Goal: Navigation & Orientation: Go to known website

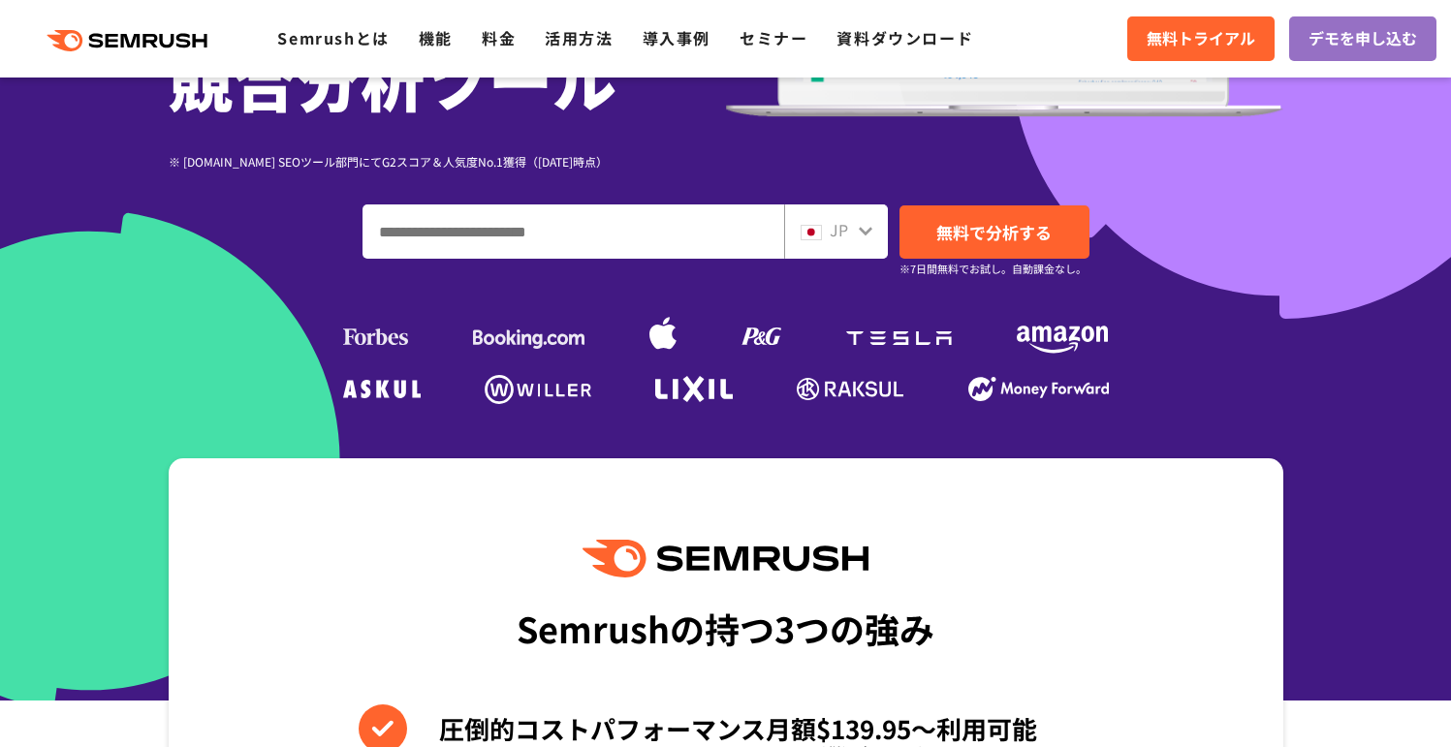
click at [861, 238] on icon at bounding box center [866, 231] width 16 height 16
click at [854, 219] on div "JP" at bounding box center [832, 230] width 62 height 25
click at [858, 238] on div at bounding box center [866, 228] width 16 height 25
click at [859, 228] on icon at bounding box center [866, 231] width 16 height 16
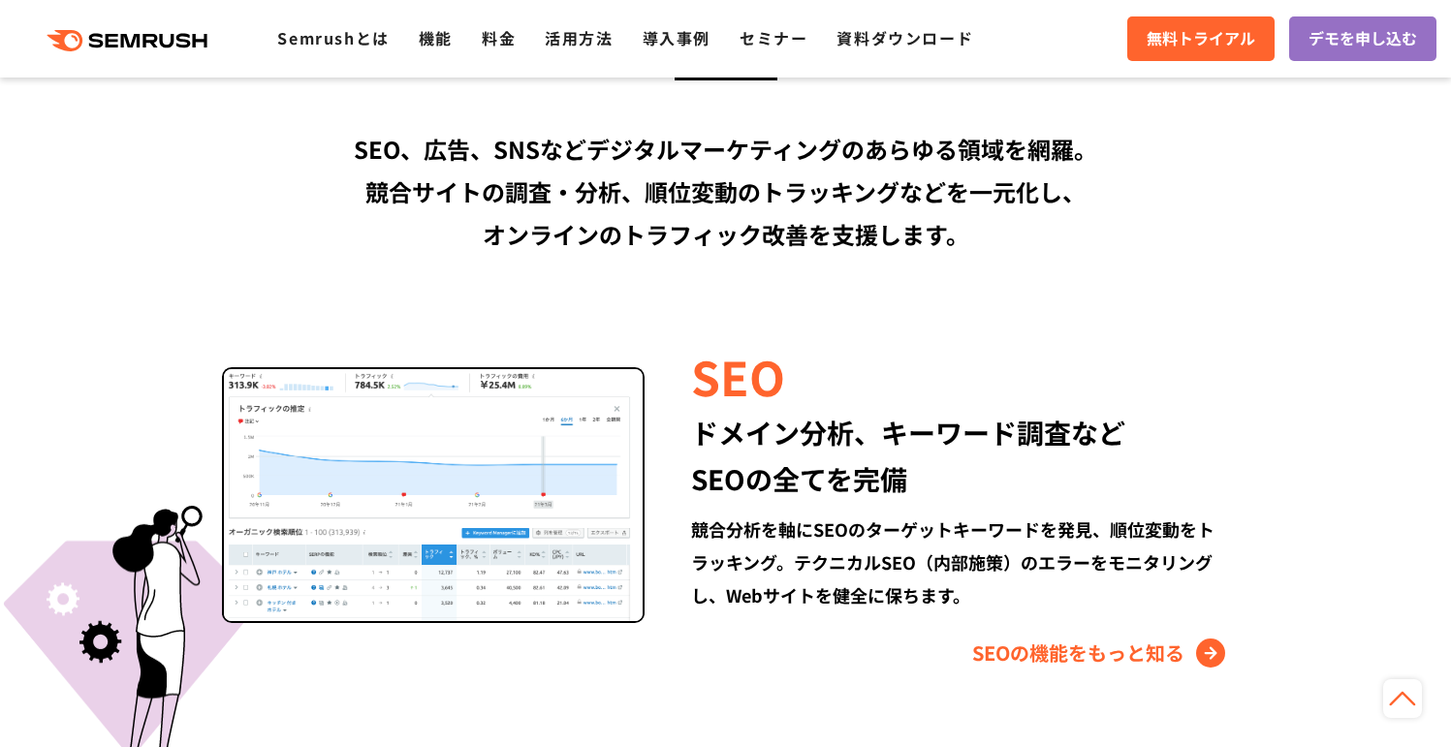
scroll to position [401, 0]
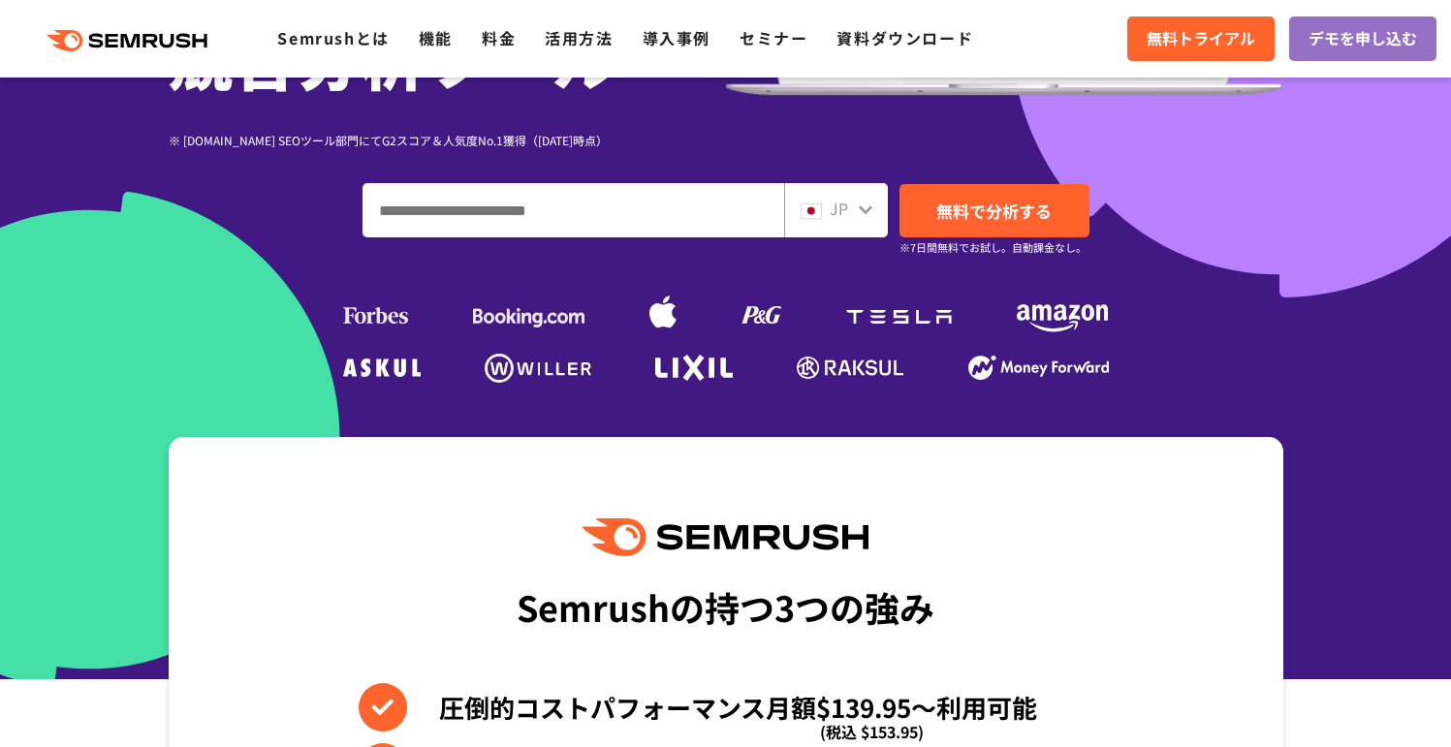
click at [813, 212] on img at bounding box center [811, 212] width 21 height 16
click at [841, 207] on span "JP" at bounding box center [839, 208] width 18 height 23
click at [867, 206] on icon at bounding box center [866, 210] width 16 height 16
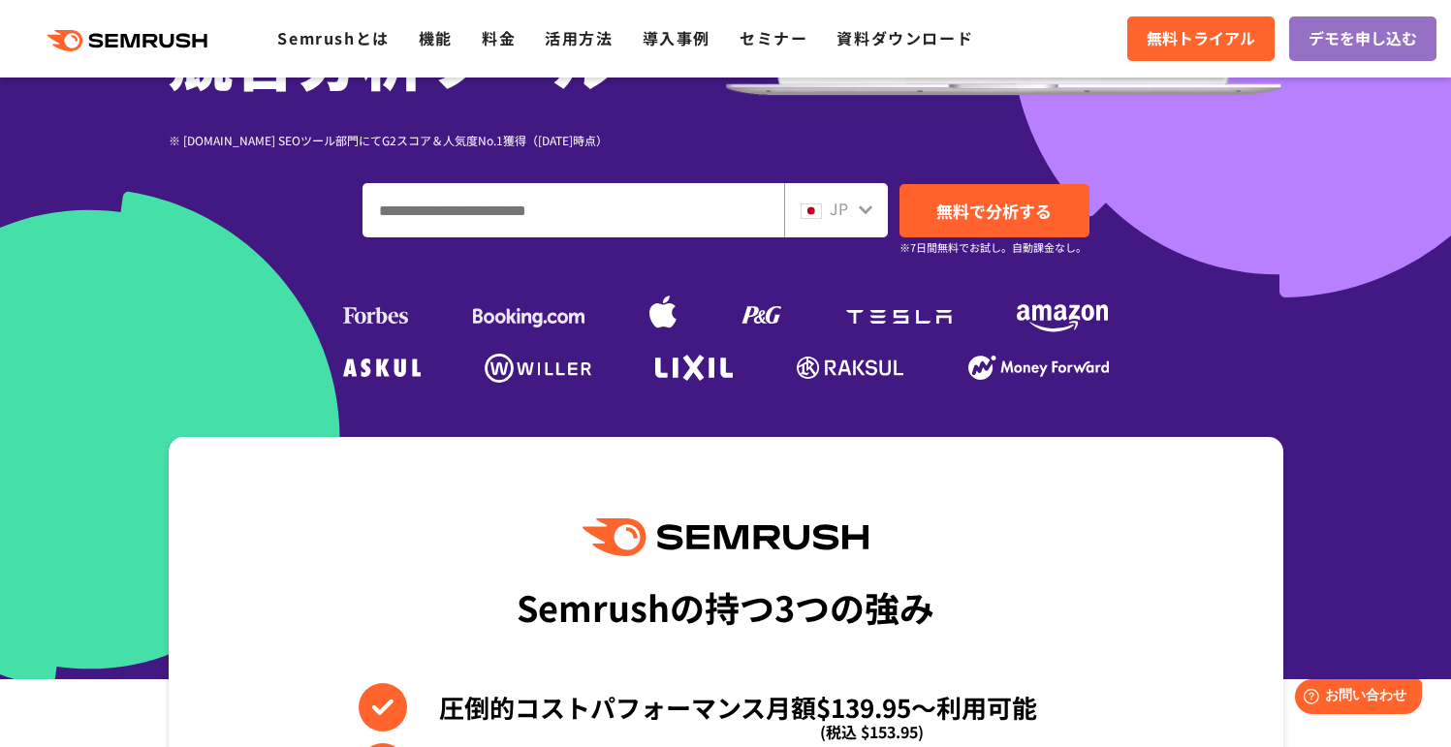
click at [684, 208] on input "ドメイン、キーワードまたはURLを入力してください" at bounding box center [574, 210] width 420 height 52
click at [850, 210] on div "JP" at bounding box center [832, 209] width 62 height 25
click at [849, 210] on div "JP" at bounding box center [832, 209] width 62 height 25
